Goal: Task Accomplishment & Management: Use online tool/utility

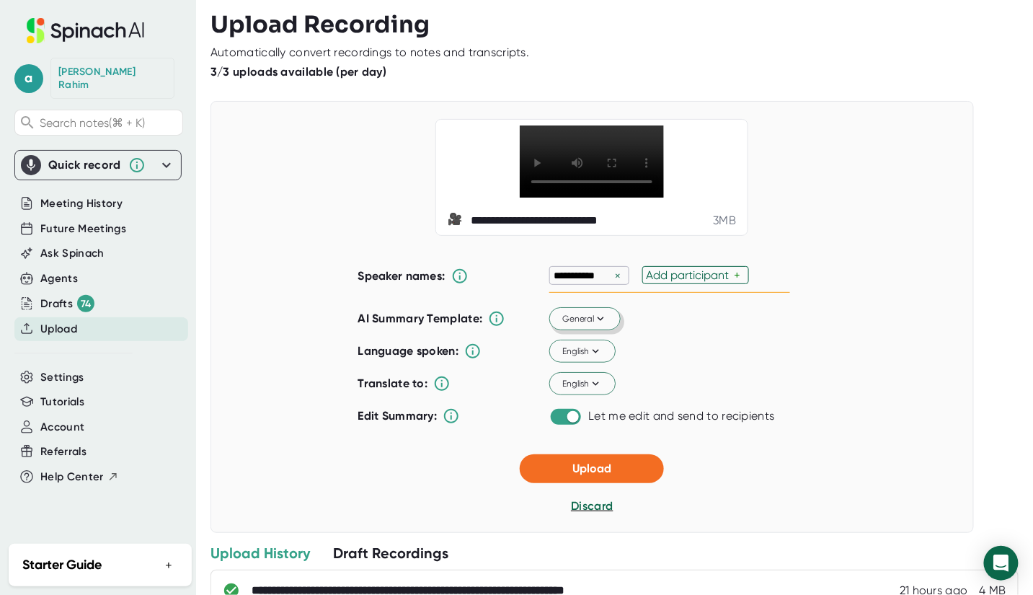
click at [595, 325] on icon at bounding box center [601, 318] width 13 height 13
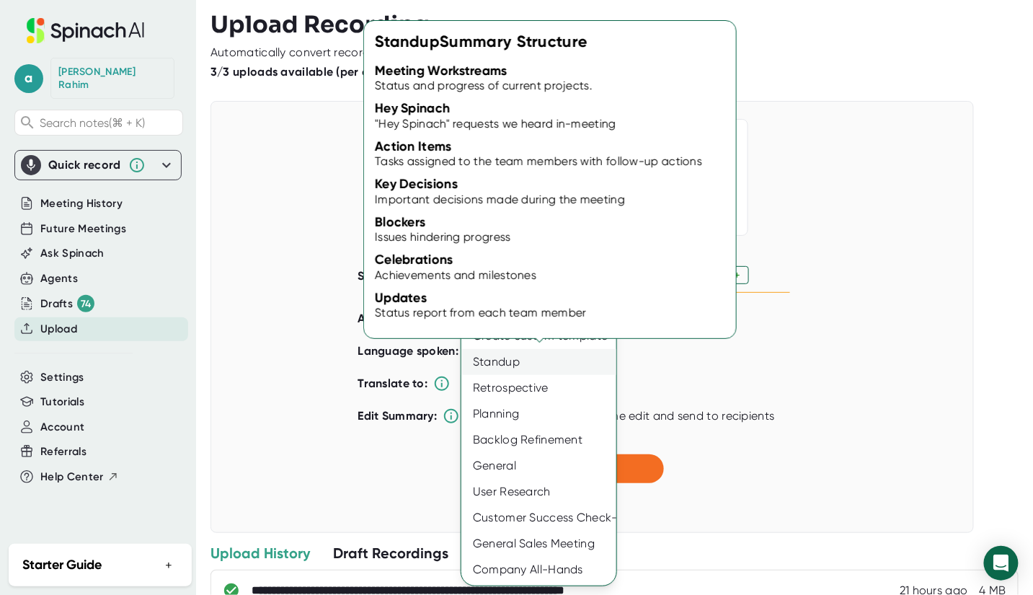
click at [500, 365] on div "Standup" at bounding box center [538, 362] width 155 height 26
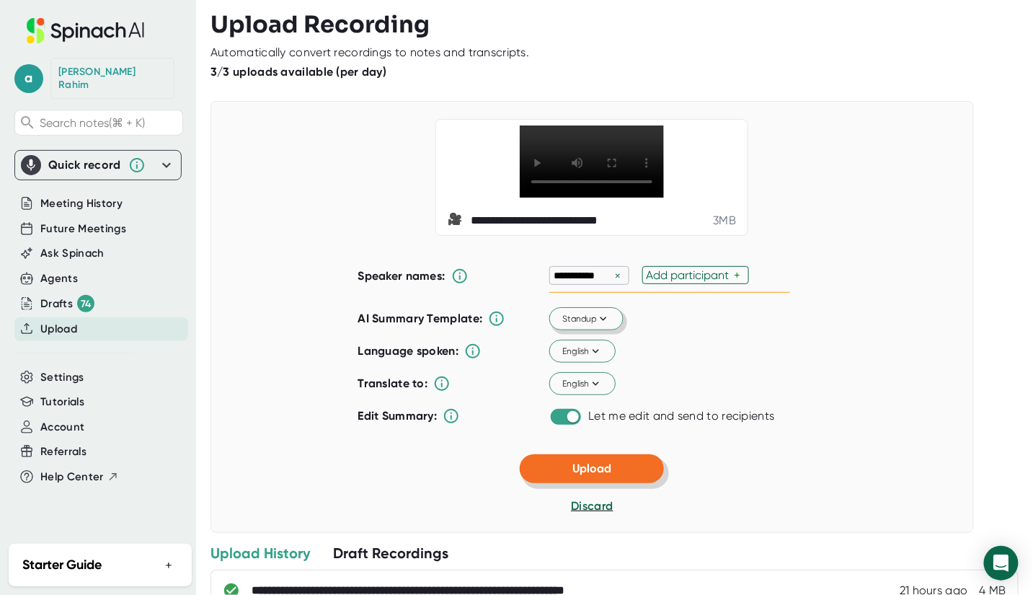
click at [619, 483] on button "Upload" at bounding box center [592, 468] width 144 height 29
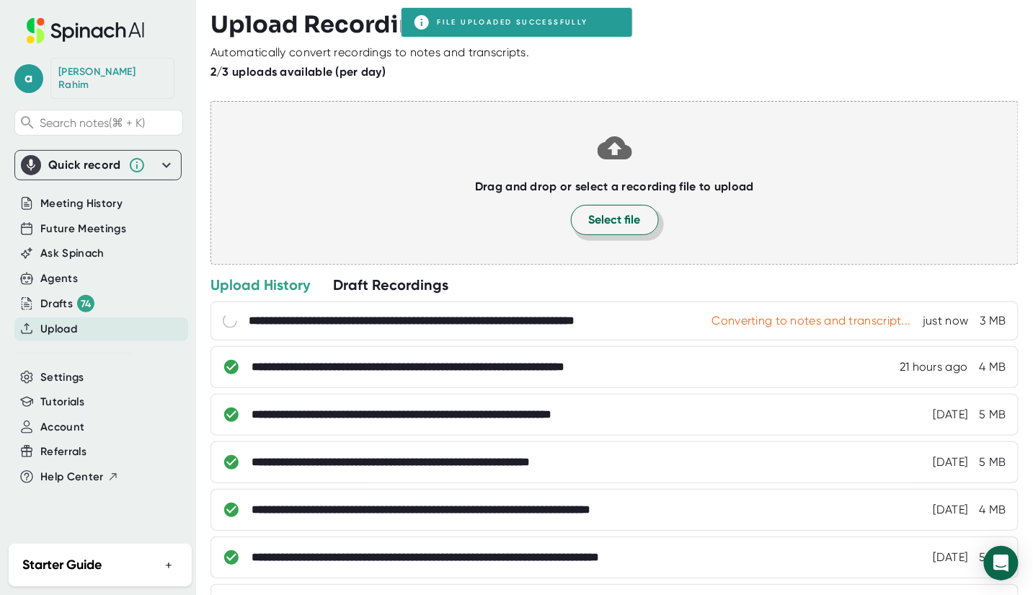
click at [613, 220] on span "Select file" at bounding box center [615, 219] width 52 height 17
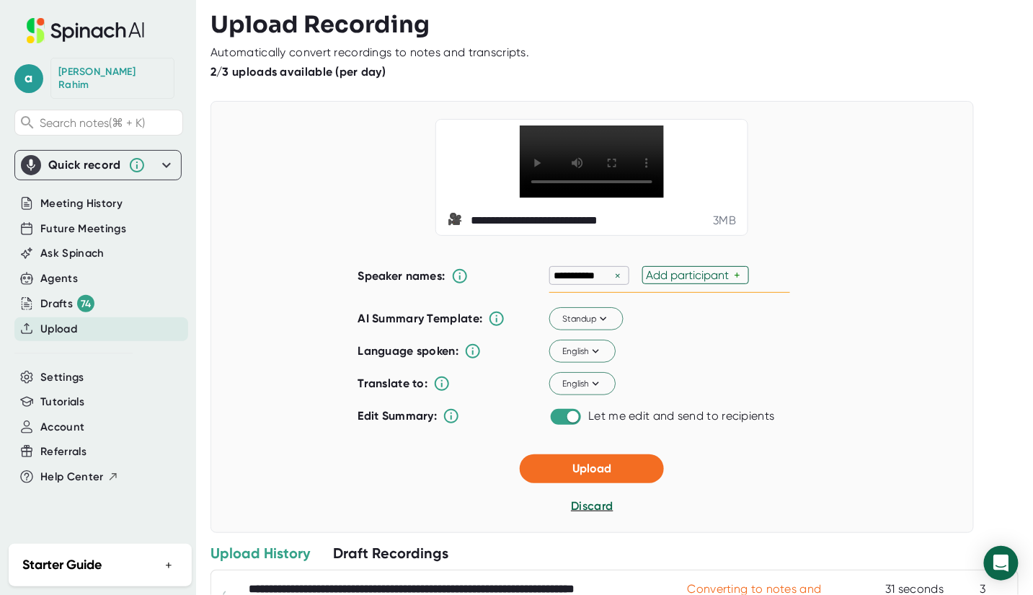
drag, startPoint x: 579, startPoint y: 545, endPoint x: 592, endPoint y: 543, distance: 13.2
click at [580, 513] on span "Discard" at bounding box center [592, 506] width 42 height 14
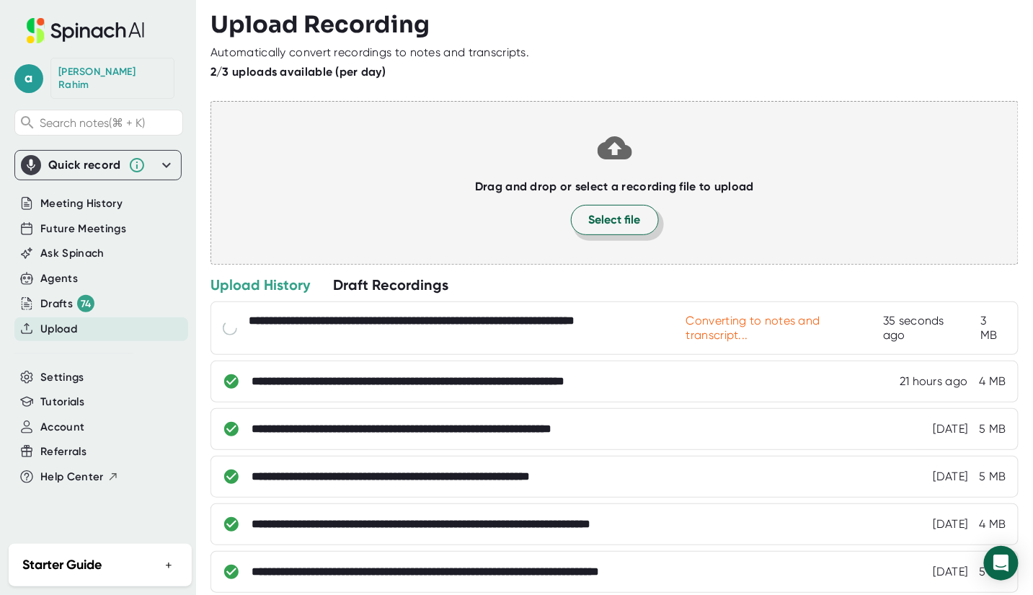
click at [593, 213] on span "Select file" at bounding box center [615, 219] width 52 height 17
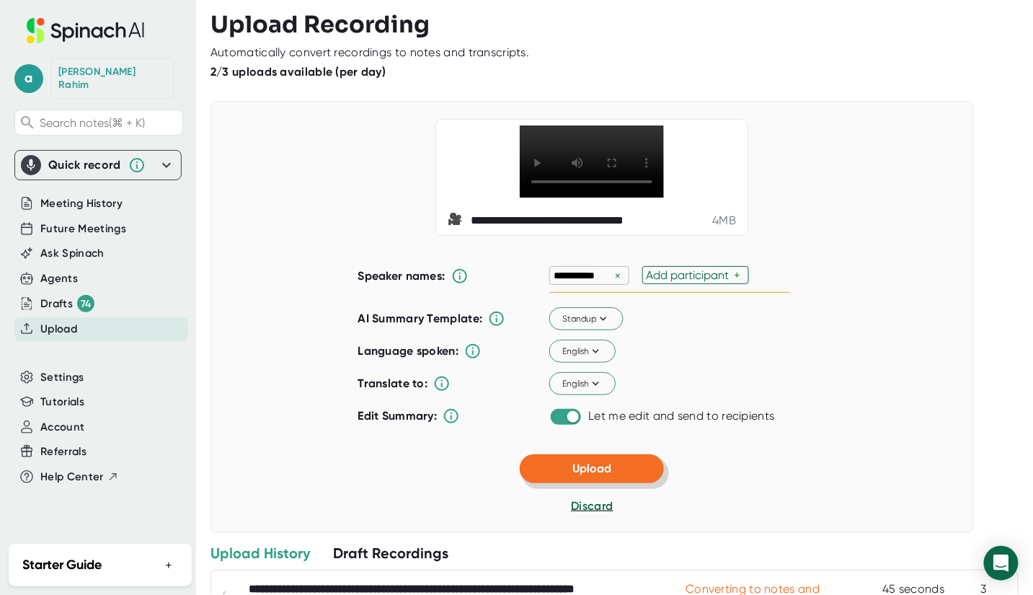
click at [604, 483] on button "Upload" at bounding box center [592, 468] width 144 height 29
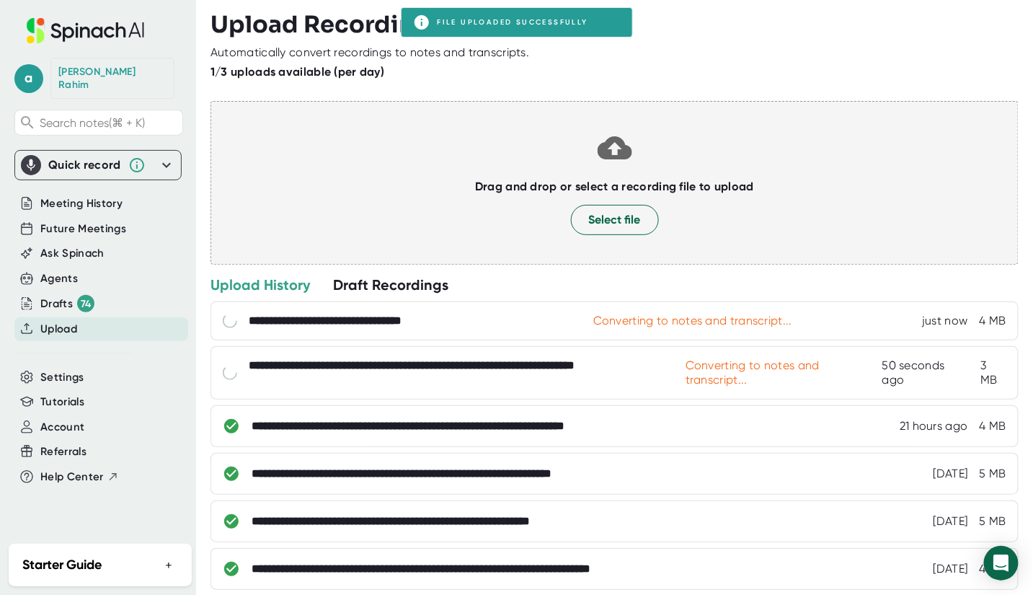
click at [71, 321] on span "Upload" at bounding box center [58, 329] width 37 height 17
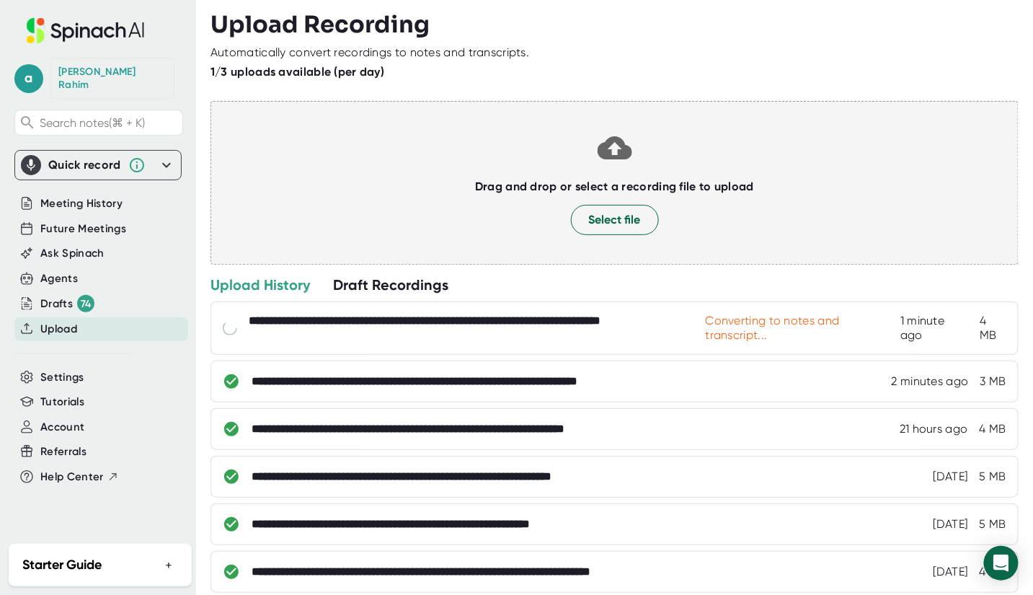
click at [70, 245] on span "Ask Spinach" at bounding box center [72, 253] width 64 height 17
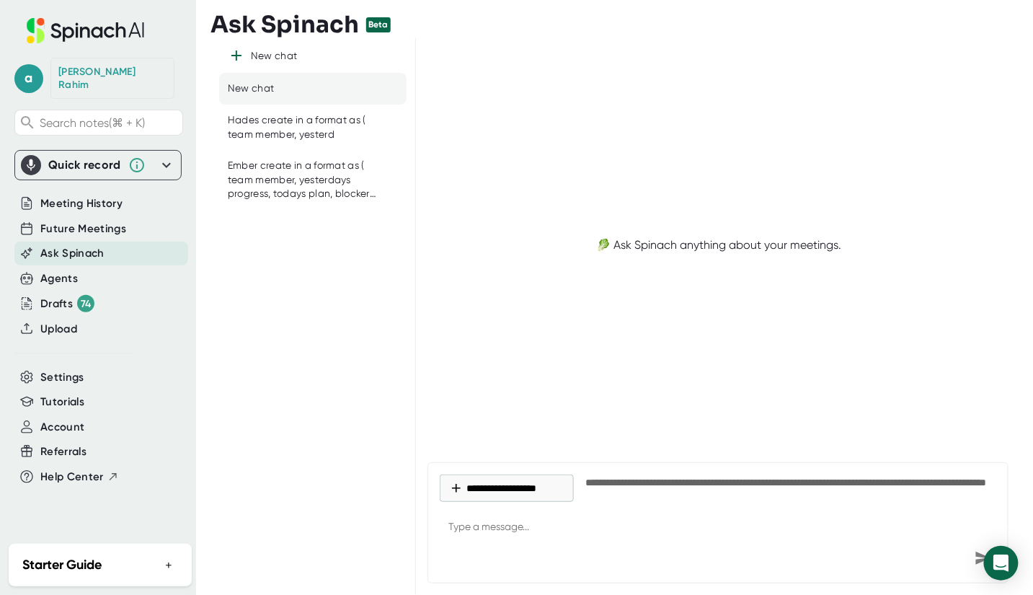
click at [70, 245] on span "Ask Spinach" at bounding box center [72, 253] width 64 height 17
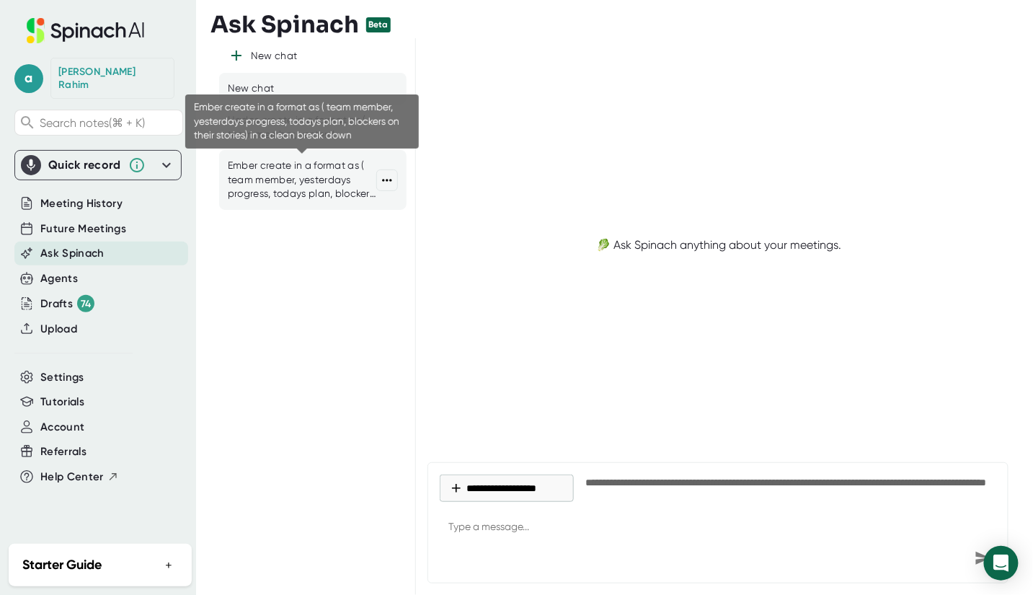
click at [325, 192] on div "Ember create in a format as ( team member, yesterdays progress, todays plan, bl…" at bounding box center [302, 180] width 148 height 43
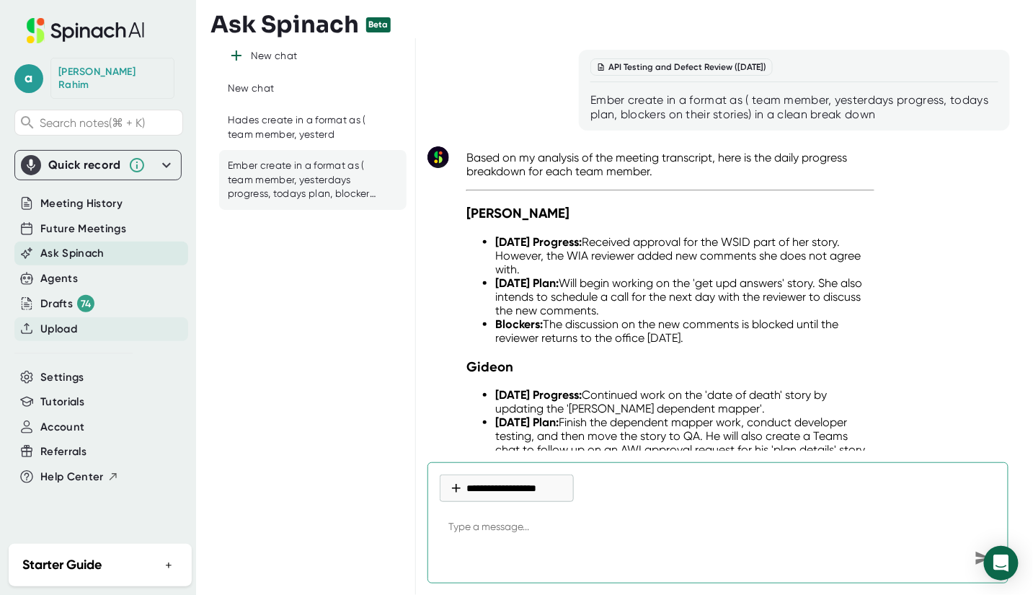
type textarea "x"
click at [63, 321] on span "Upload" at bounding box center [58, 329] width 37 height 17
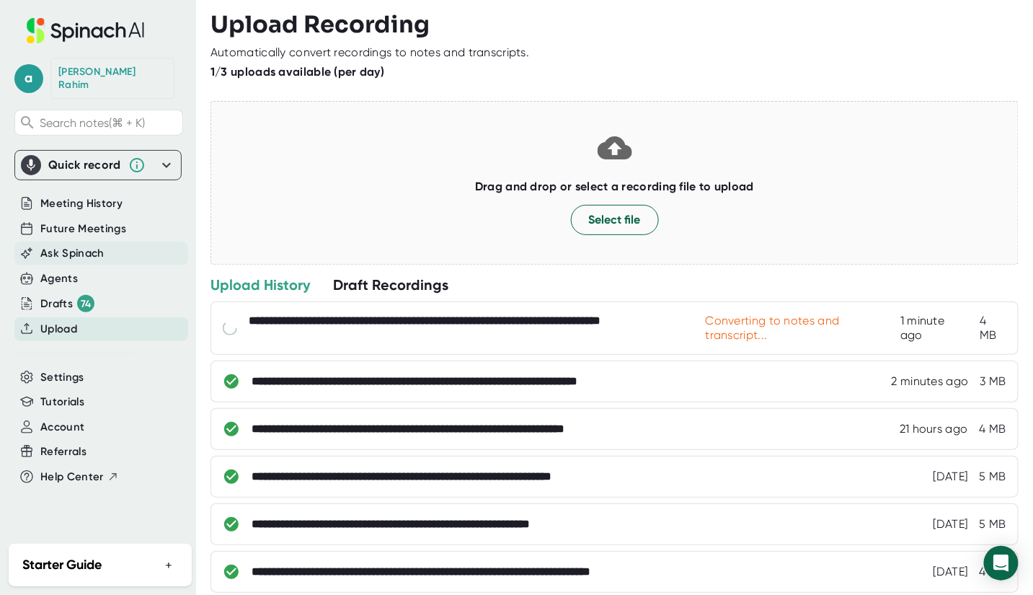
click at [58, 241] on div "Ask Spinach" at bounding box center [101, 253] width 174 height 24
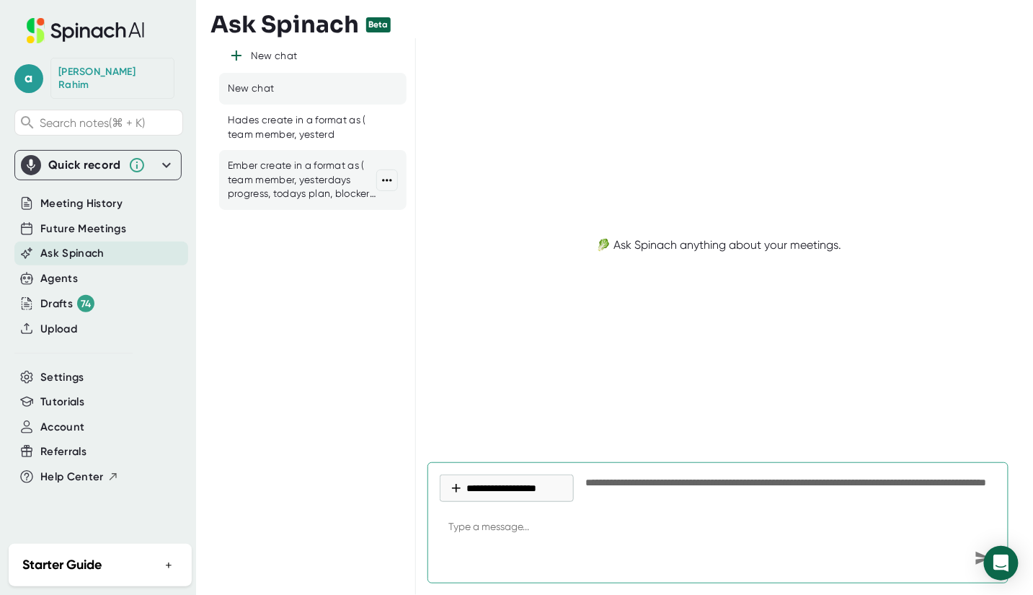
click at [263, 172] on div "Ember create in a format as ( team member, yesterdays progress, todays plan, bl…" at bounding box center [302, 180] width 148 height 43
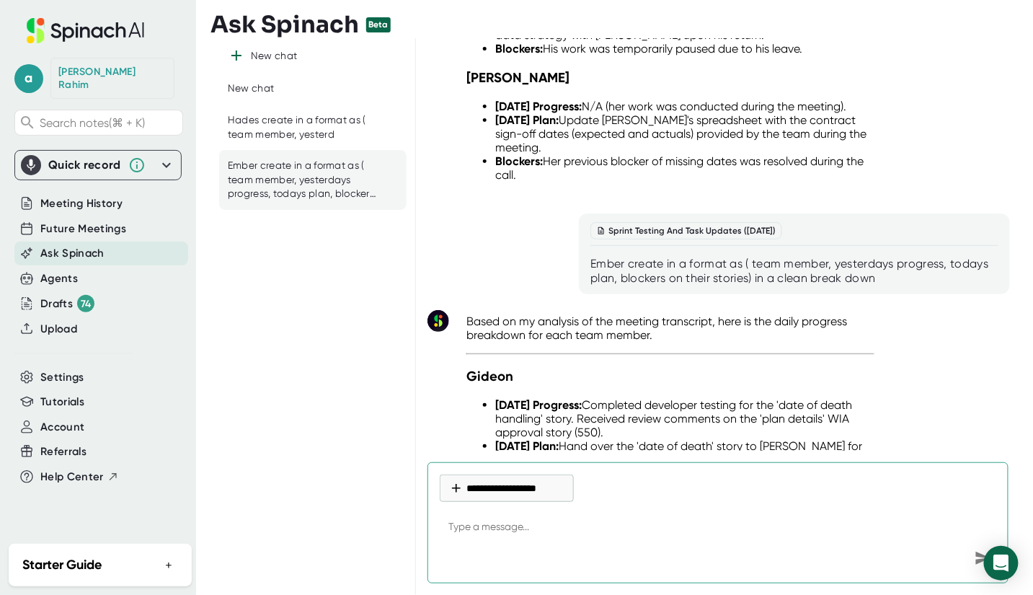
scroll to position [2008, 0]
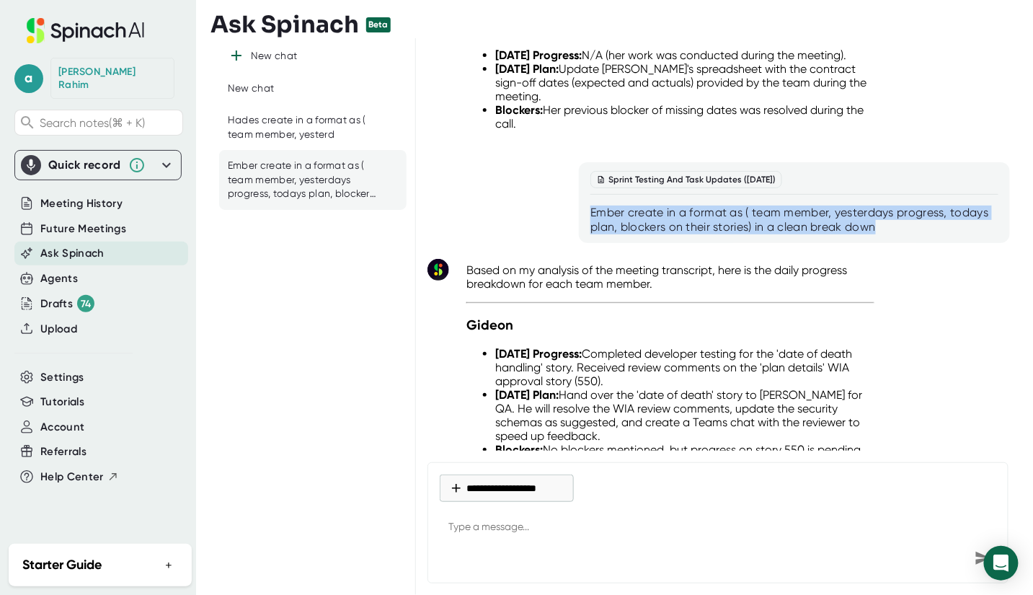
drag, startPoint x: 589, startPoint y: 231, endPoint x: 864, endPoint y: 244, distance: 274.9
click at [887, 234] on div "Ember create in a format as ( team member, yesterdays progress, todays plan, bl…" at bounding box center [794, 219] width 408 height 29
copy div "Ember create in a format as ( team member, yesterdays progress, todays plan, bl…"
type textarea "x"
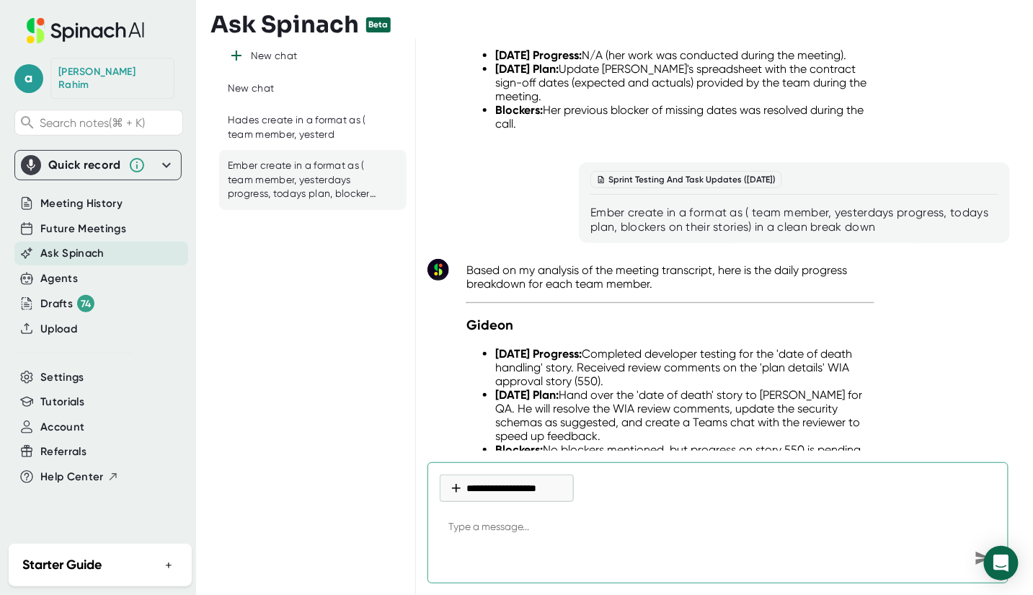
paste textarea "Ember create in a format as ( team member, yesterdays progress, todays plan, bl…"
type textarea "Ember create in a format as ( team member, yesterdays progress, todays plan, bl…"
type textarea "x"
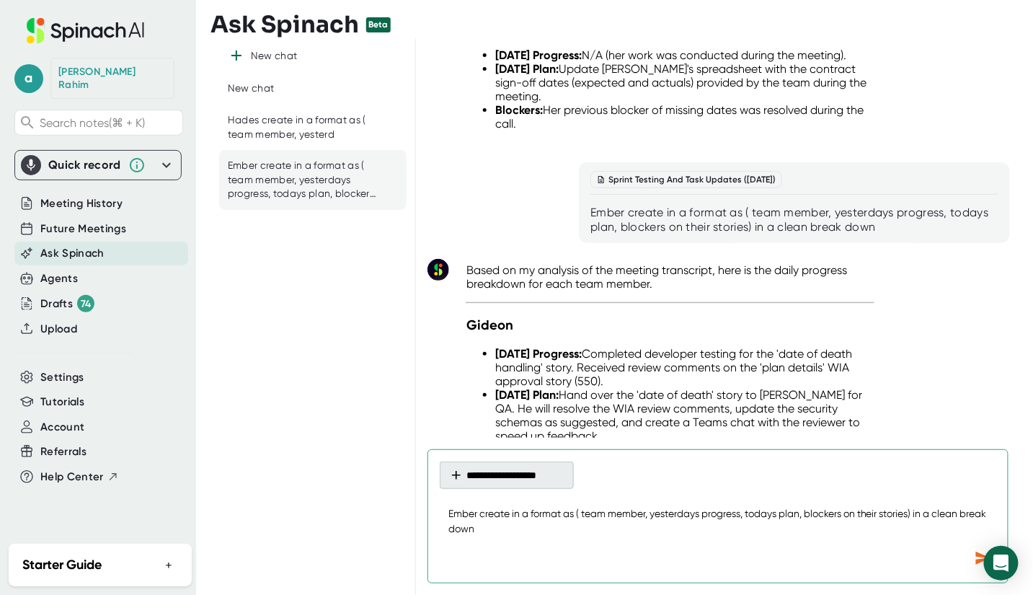
type textarea "Ember create in a format as ( team member, yesterdays progress, todays plan, bl…"
click at [516, 465] on button "**********" at bounding box center [507, 474] width 134 height 27
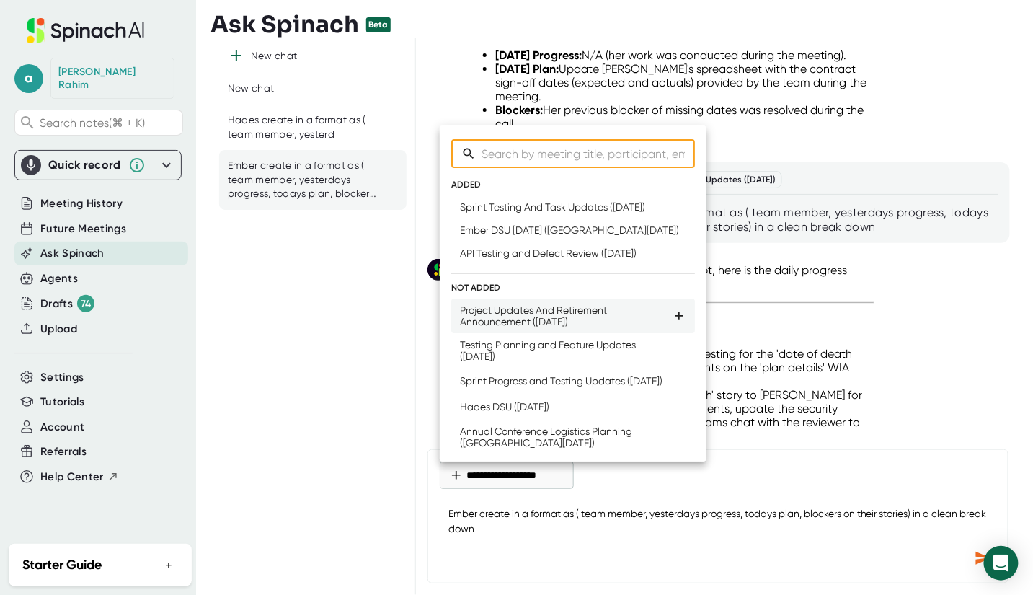
click at [581, 327] on div "Project Updates And Retirement Announcement ([DATE])" at bounding box center [566, 315] width 212 height 23
type textarea "x"
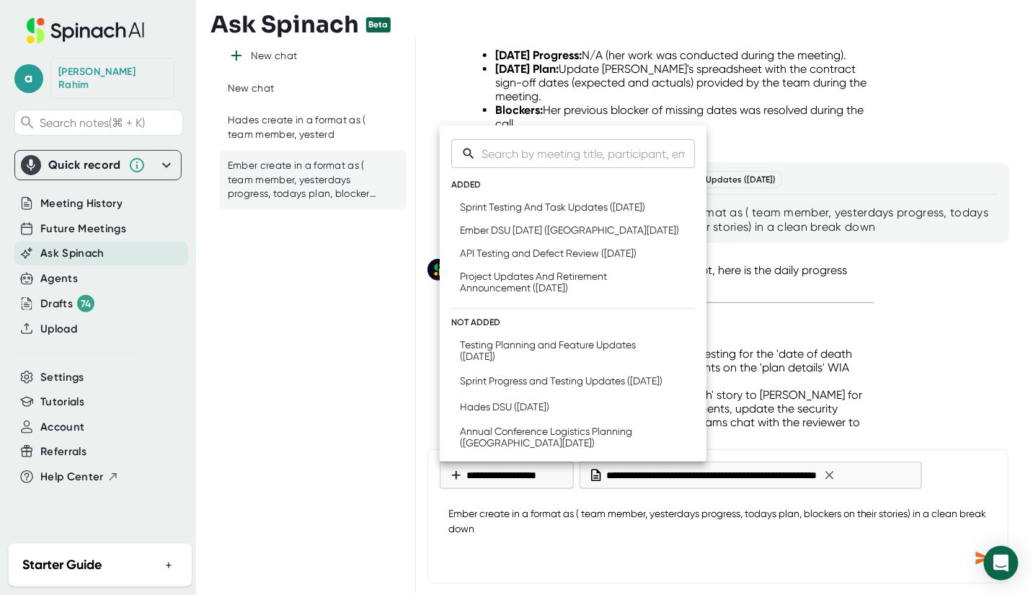
click at [973, 556] on div at bounding box center [516, 297] width 1033 height 595
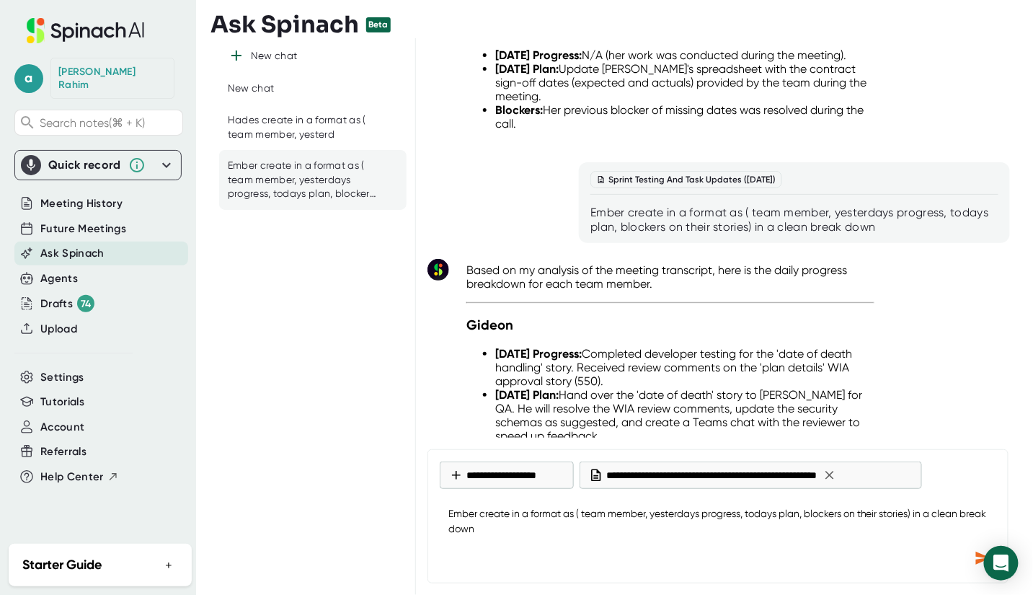
click at [979, 555] on icon "Send message" at bounding box center [983, 557] width 15 height 13
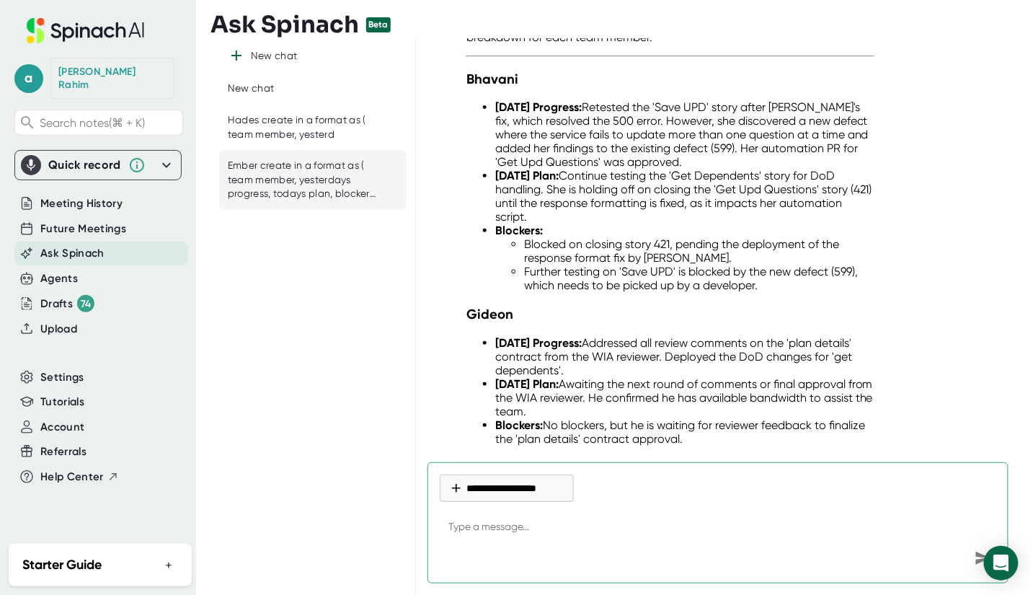
scroll to position [3562, 0]
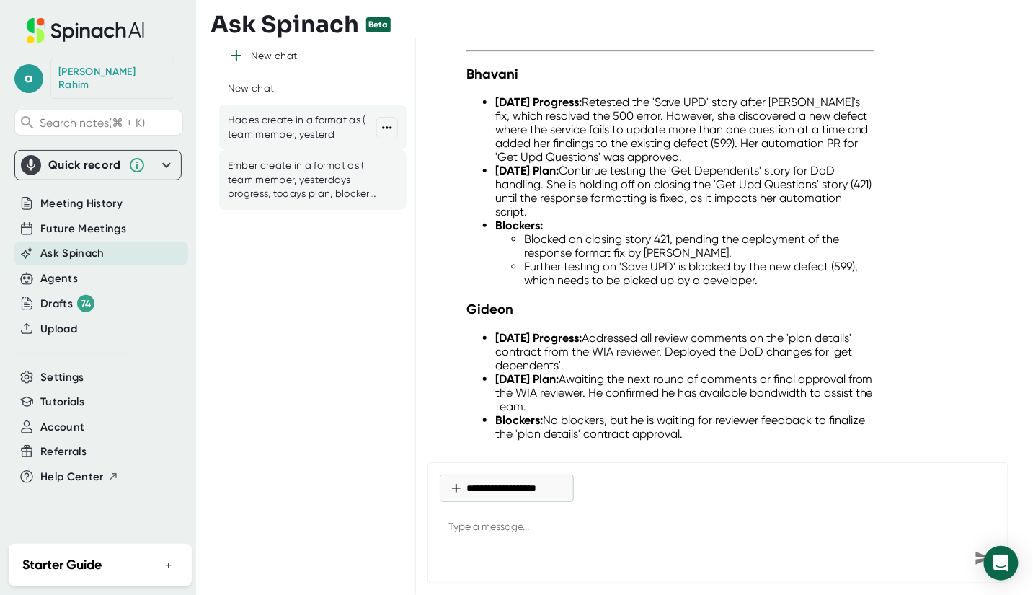
click at [290, 137] on div "Hades create in a format as ( team member, yesterd" at bounding box center [302, 127] width 148 height 28
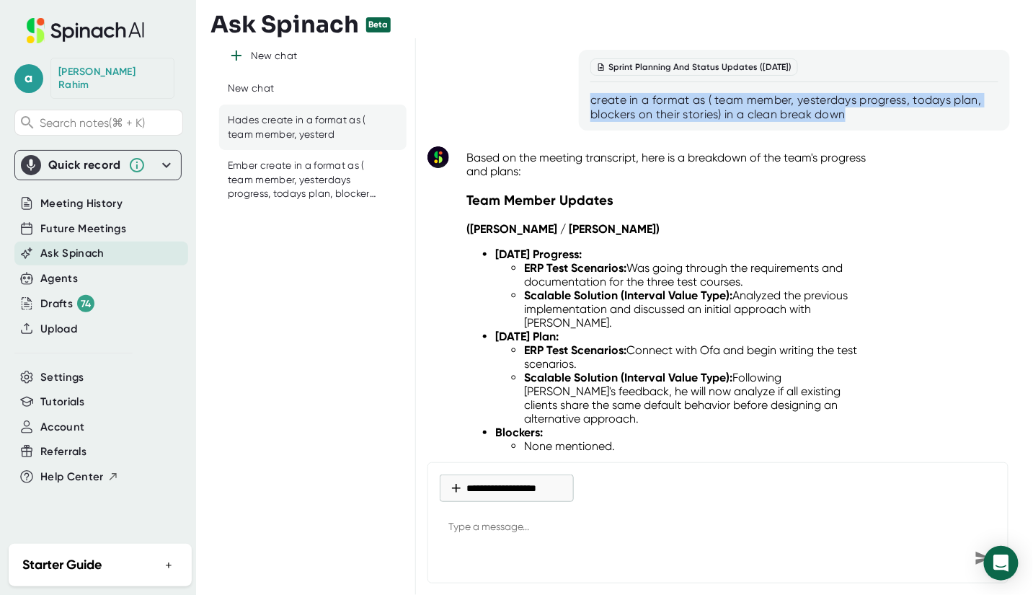
drag, startPoint x: 587, startPoint y: 99, endPoint x: 859, endPoint y: 117, distance: 272.3
click at [863, 117] on div "Sprint Planning And Status Updates ([DATE]) create in a format as ( team member…" at bounding box center [794, 90] width 431 height 81
type textarea "x"
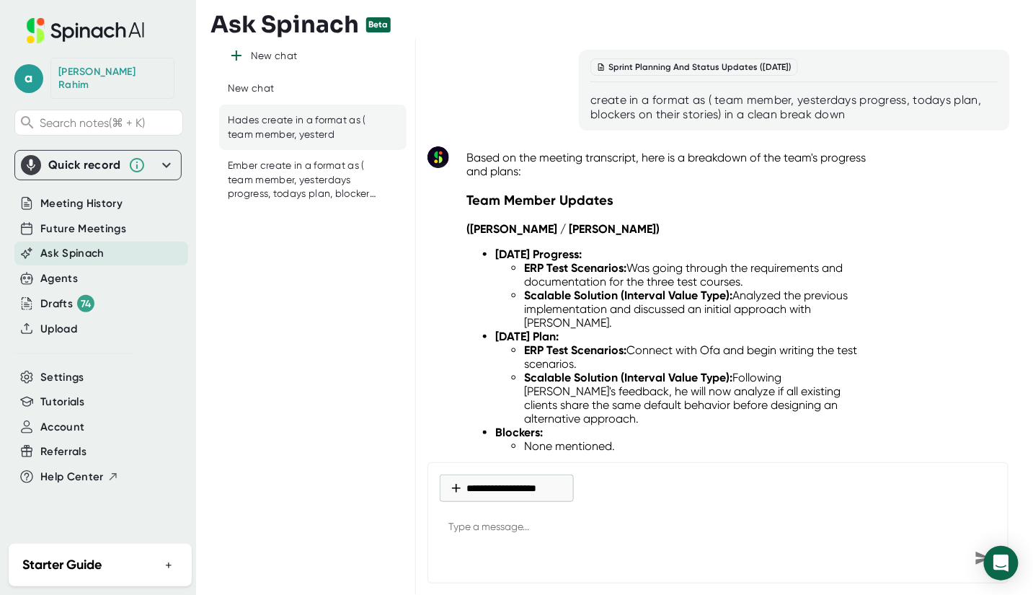
click at [459, 528] on textarea at bounding box center [718, 527] width 556 height 35
paste textarea "Ember create in a format as ( team member, yesterdays progress, todays plan, bl…"
type textarea "Ember create in a format as ( team member, yesterdays progress, todays plan, bl…"
type textarea "x"
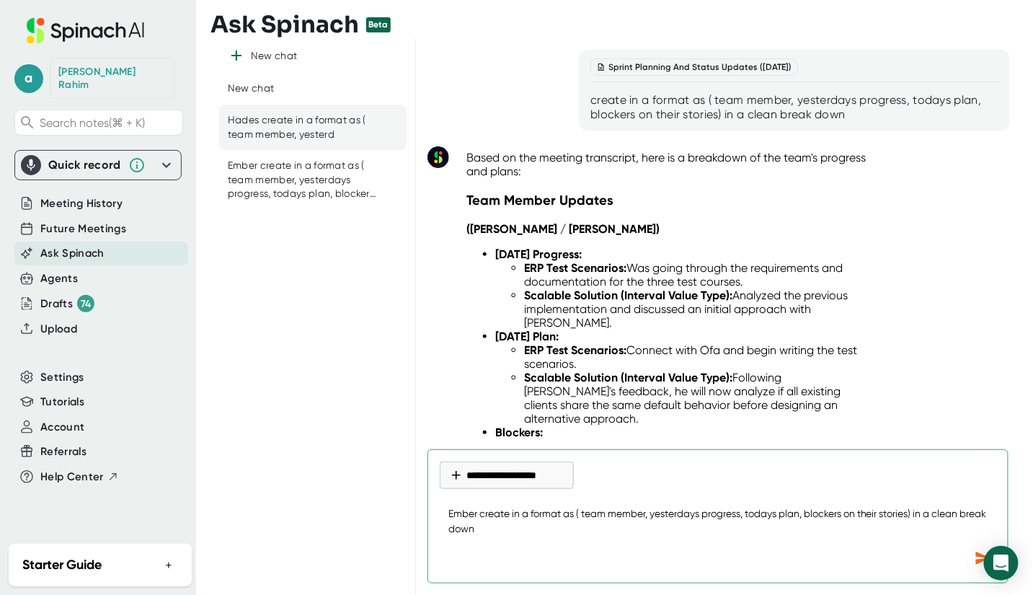
drag, startPoint x: 474, startPoint y: 515, endPoint x: 391, endPoint y: 507, distance: 83.3
click at [391, 507] on div "New chat New chat Hades create in a format as ( team member, yesterd Ember crea…" at bounding box center [615, 316] width 811 height 556
type textarea "Hr create in a format as ( team member, yesterdays progress, todays plan, block…"
type textarea "x"
type textarea "Hdr create in a format as ( team member, yesterdays progress, todays plan, bloc…"
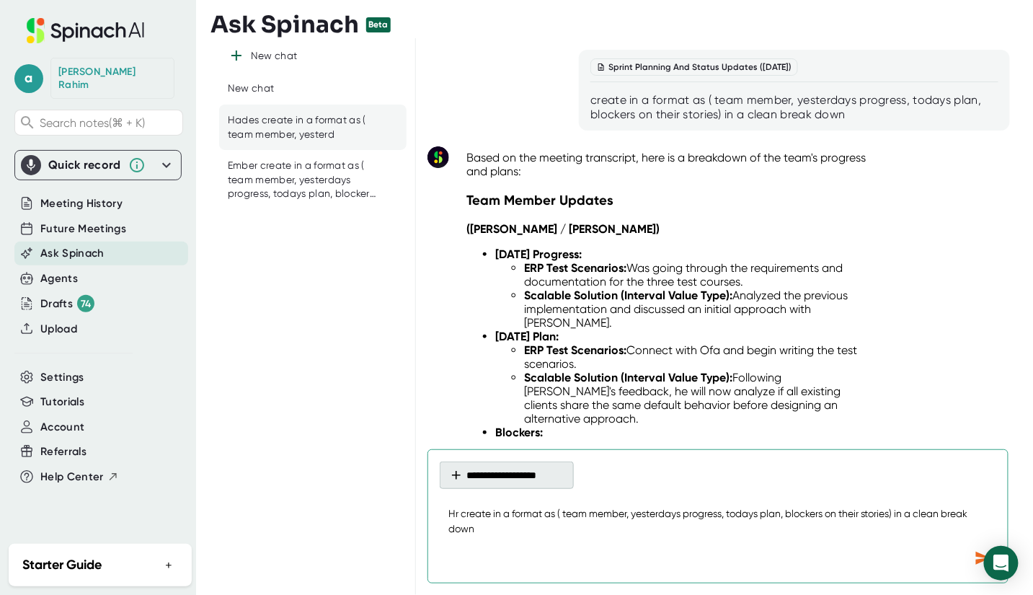
type textarea "x"
type textarea "Hder create in a format as ( team member, yesterdays progress, todays plan, blo…"
type textarea "x"
type textarea "Hdesr create in a format as ( team member, yesterdays progress, todays plan, bl…"
type textarea "x"
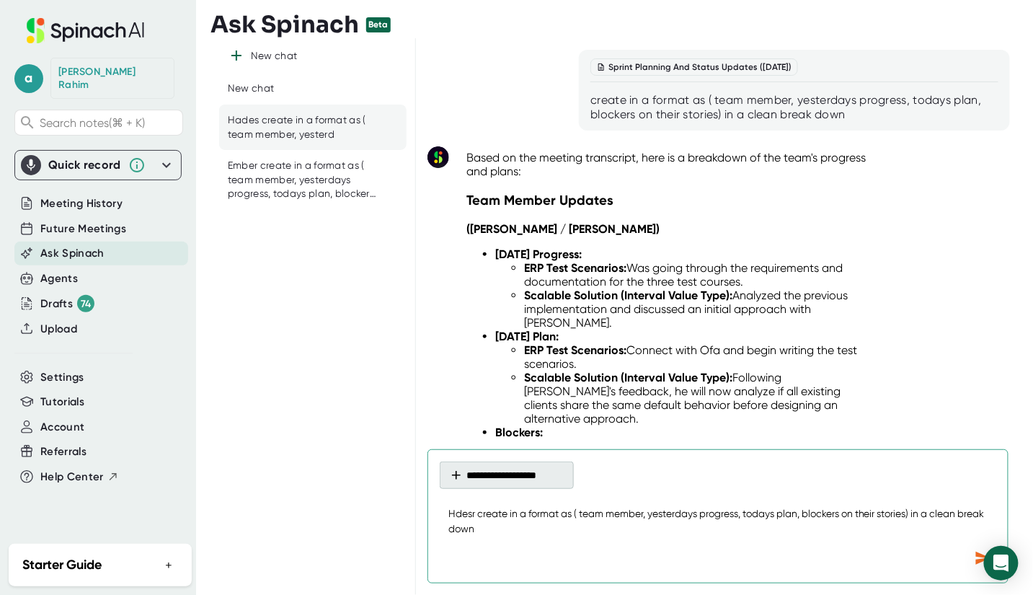
type textarea "Hder create in a format as ( team member, yesterdays progress, todays plan, blo…"
type textarea "x"
type textarea "Hdr create in a format as ( team member, yesterdays progress, todays plan, bloc…"
type textarea "x"
type textarea "Hr create in a format as ( team member, yesterdays progress, todays plan, block…"
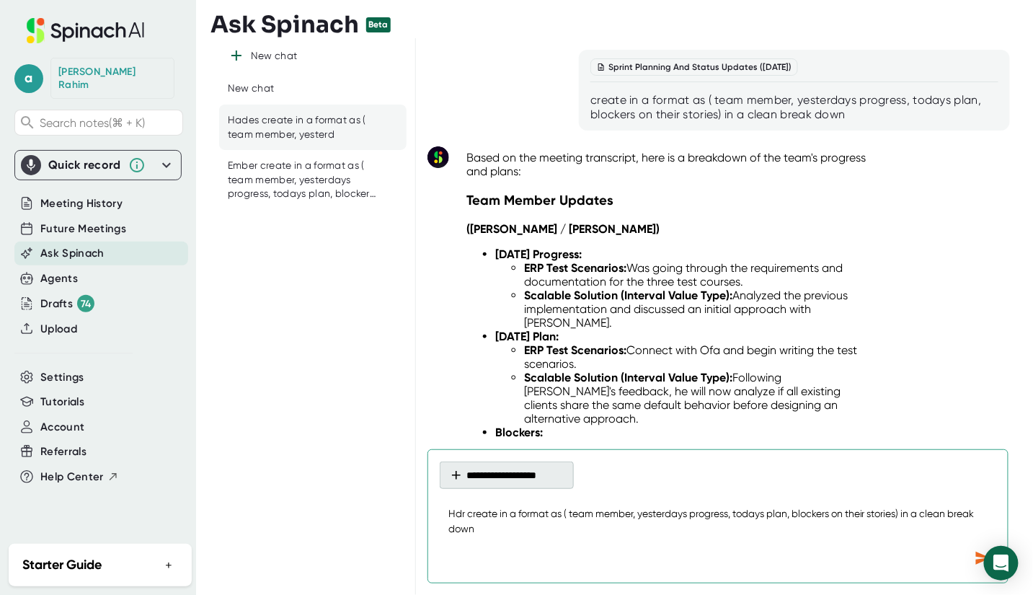
type textarea "x"
type textarea "Har create in a format as ( team member, yesterdays progress, todays plan, bloc…"
type textarea "x"
type textarea "Hadr create in a format as ( team member, yesterdays progress, todays plan, blo…"
type textarea "x"
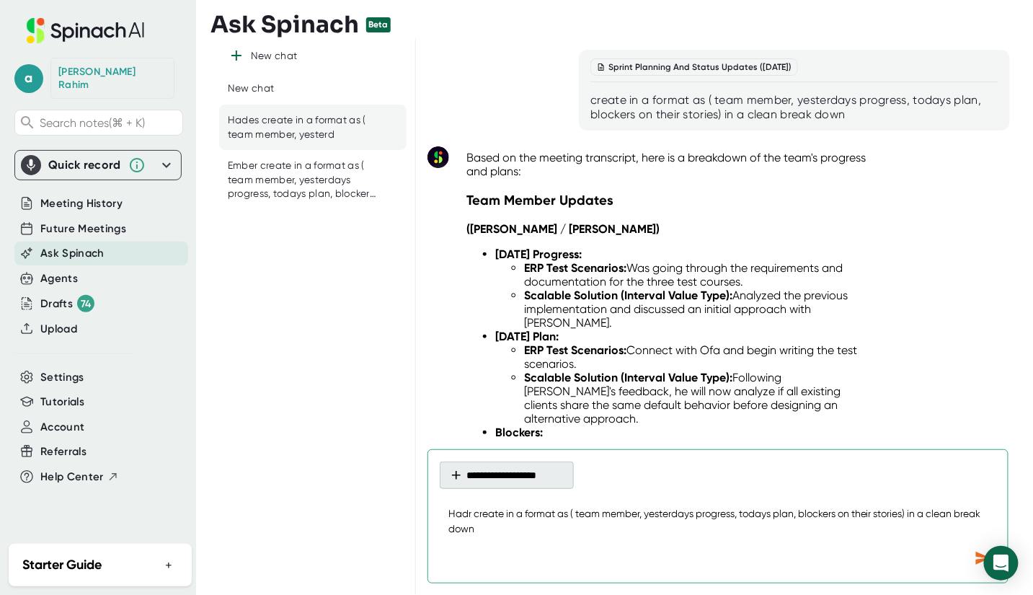
type textarea "Hader create in a format as ( team member, yesterdays progress, todays plan, bl…"
type textarea "x"
type textarea "Hadesr create in a format as ( team member, yesterdays progress, todays plan, b…"
type textarea "x"
type textarea "Hades create in a format as ( team member, yesterdays progress, todays plan, bl…"
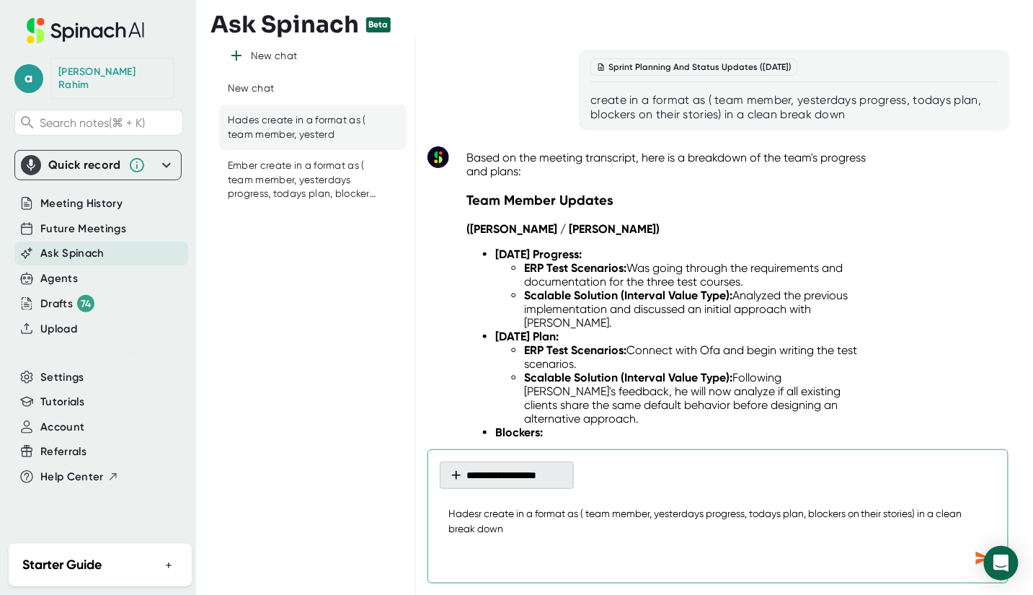
type textarea "x"
type textarea "Hades create in a format as ( team member, yesterdays progress, todays plan, bl…"
click at [533, 468] on button "**********" at bounding box center [507, 474] width 134 height 27
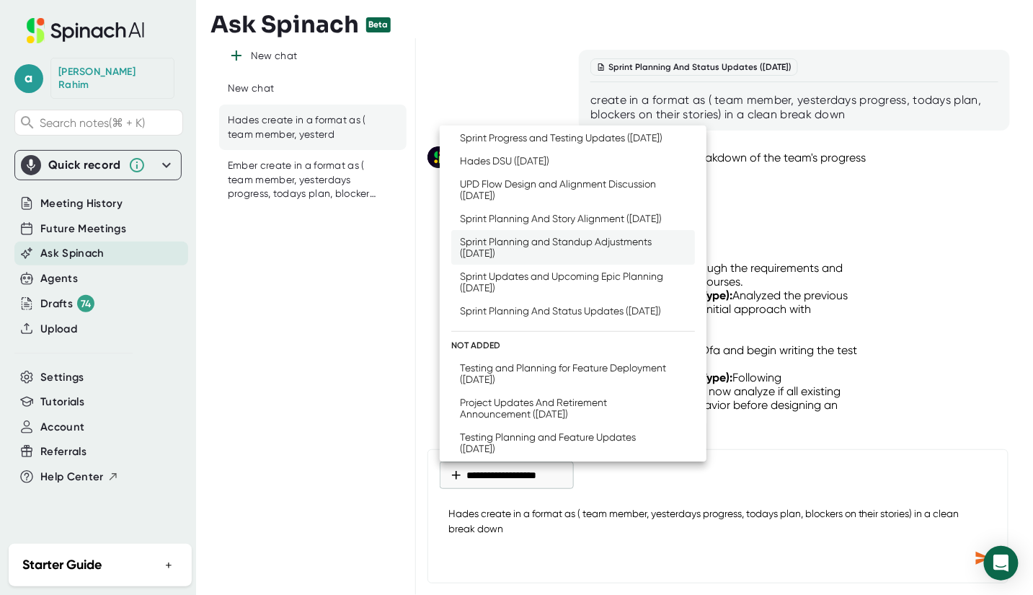
scroll to position [75, 0]
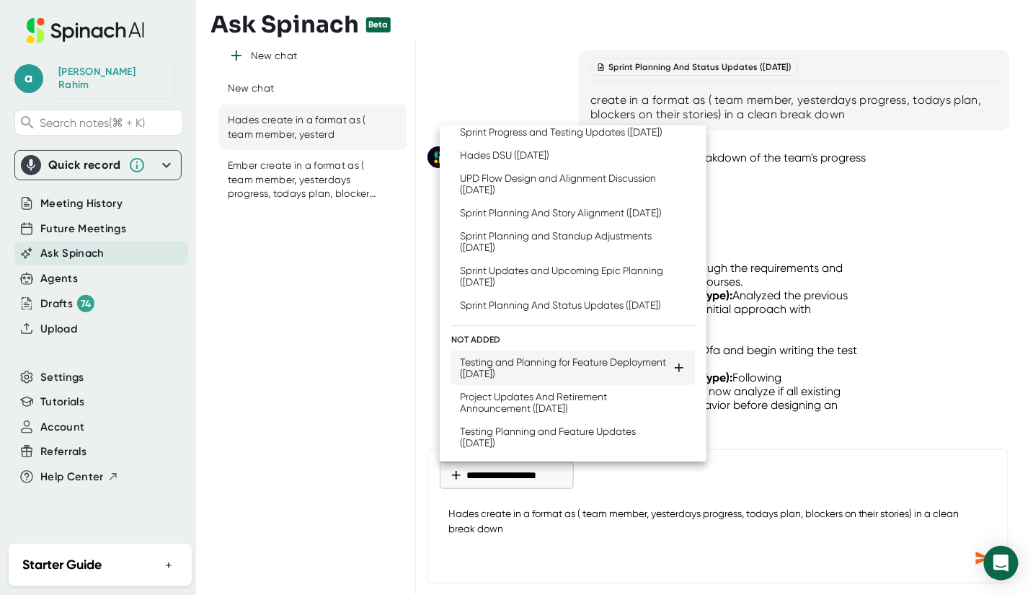
click at [592, 379] on div "Testing and Planning for Feature Deployment ([DATE])" at bounding box center [566, 367] width 212 height 23
type textarea "x"
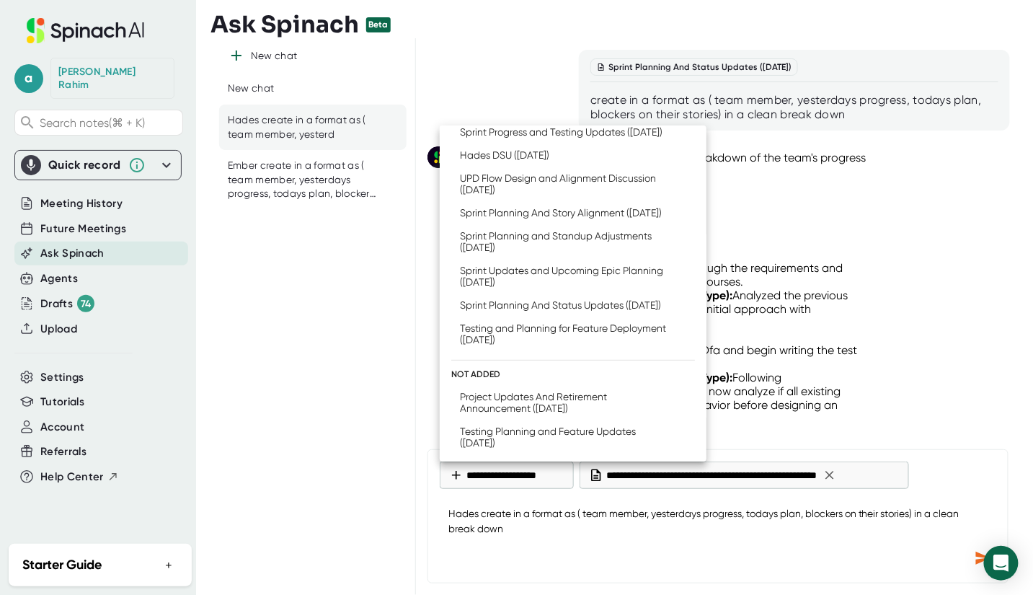
click at [978, 554] on div at bounding box center [516, 297] width 1033 height 595
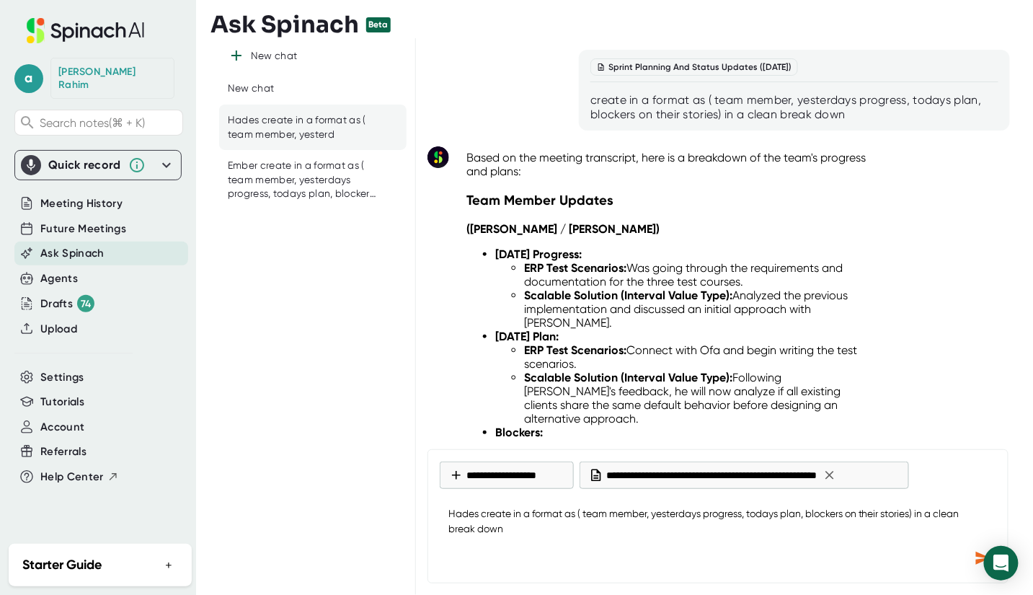
click at [980, 554] on icon "Send message" at bounding box center [983, 557] width 15 height 13
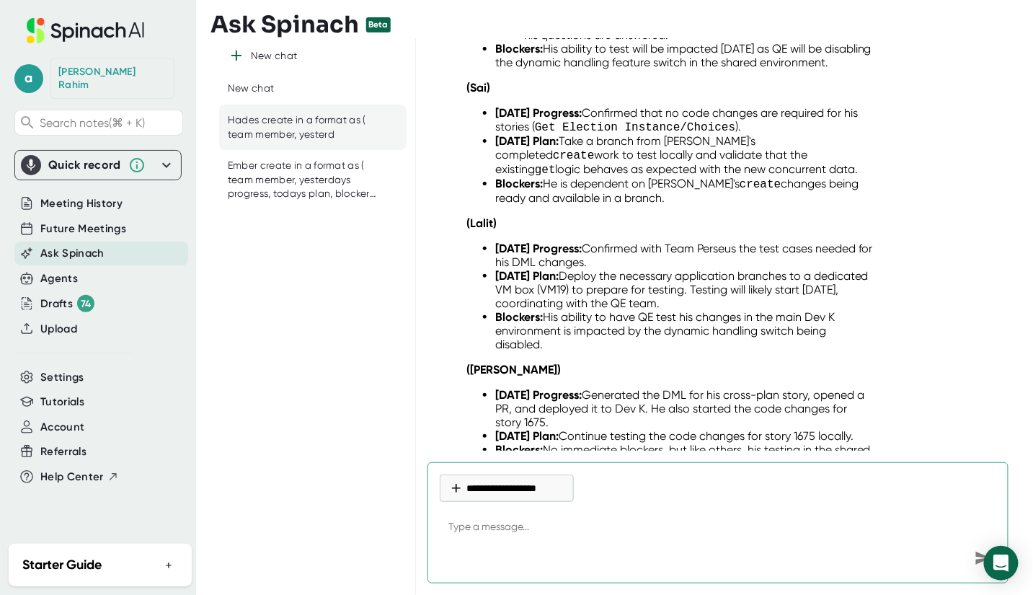
scroll to position [8881, 0]
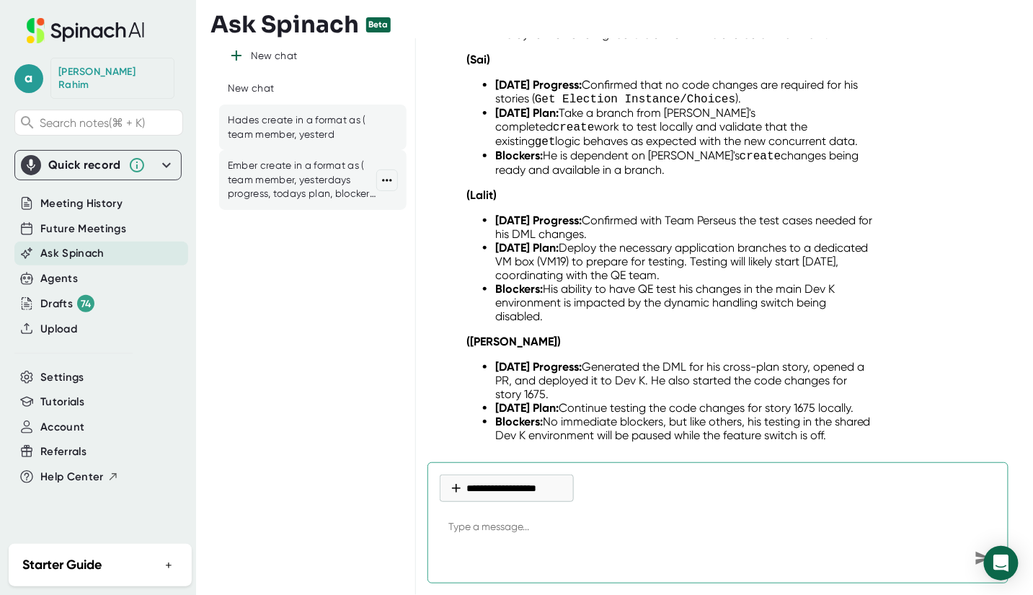
click at [274, 179] on div "Ember create in a format as ( team member, yesterdays progress, todays plan, bl…" at bounding box center [302, 180] width 148 height 43
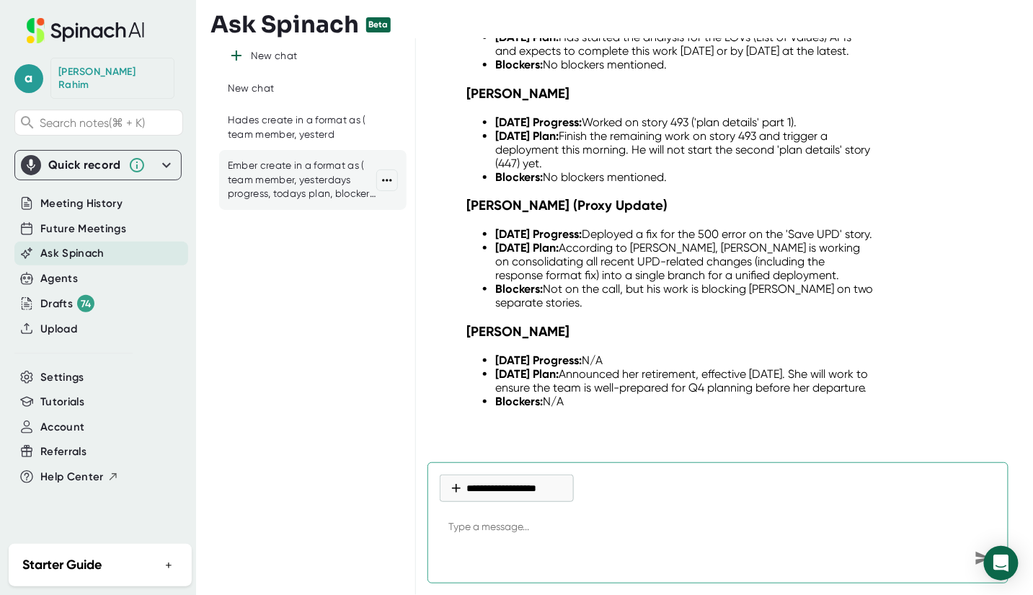
scroll to position [4302, 0]
click at [332, 202] on div "Ember create in a format as ( team member, yesterdays progress, todays plan, bl…" at bounding box center [312, 180] width 187 height 60
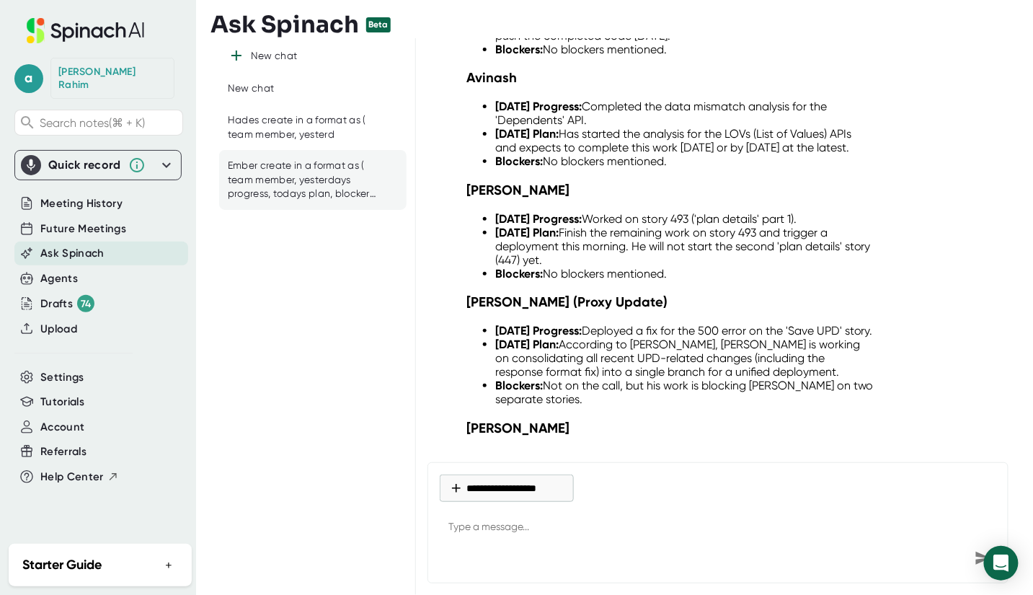
scroll to position [4156, 0]
click at [262, 134] on div "Hades create in a format as ( team member, yesterd" at bounding box center [302, 127] width 148 height 28
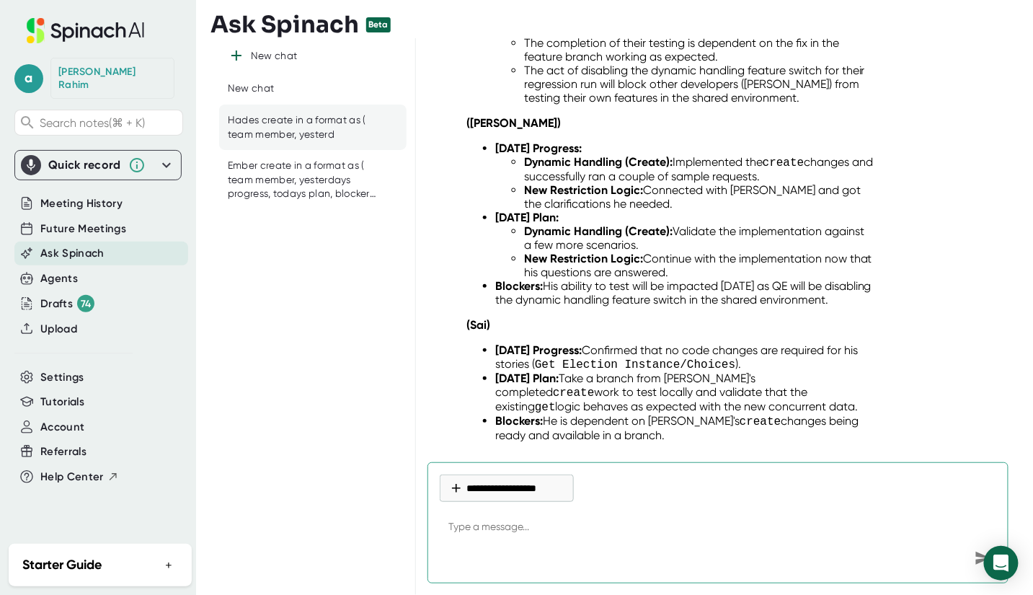
scroll to position [8615, 0]
type textarea "x"
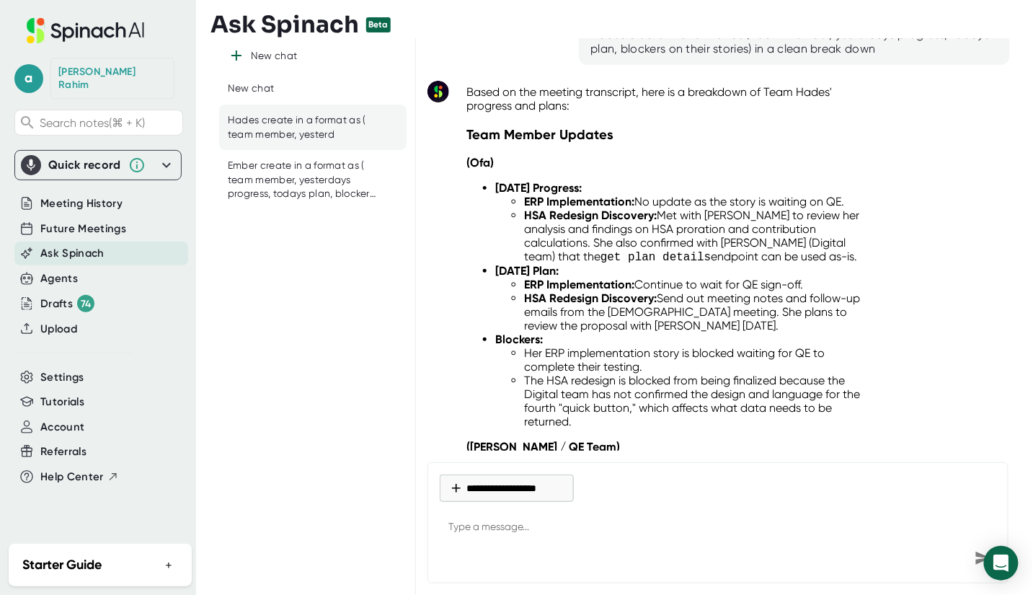
scroll to position [8044, 0]
